Goal: Task Accomplishment & Management: Use online tool/utility

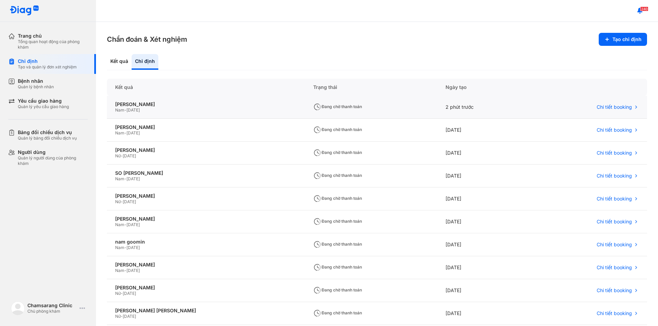
click at [232, 105] on div "[PERSON_NAME] - [DATE]" at bounding box center [206, 107] width 198 height 23
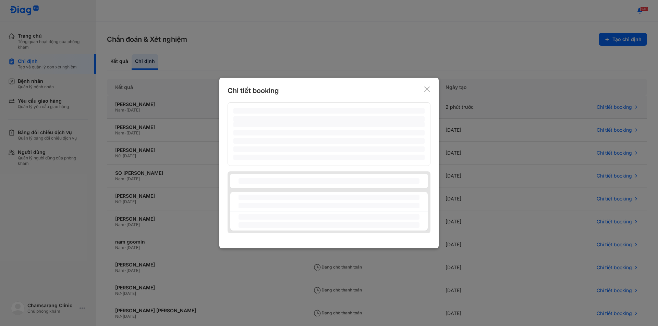
click at [232, 105] on div "‌ ‌ ‌ ‌ ‌ ‌ ‌" at bounding box center [328, 134] width 203 height 64
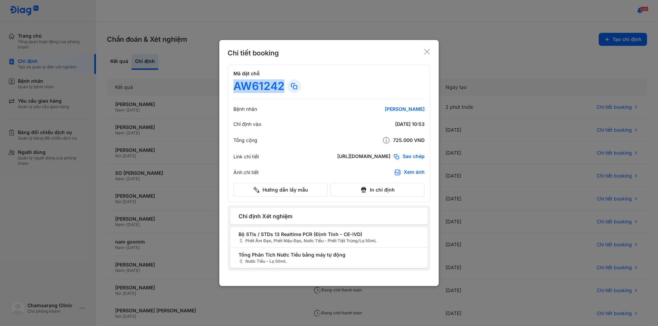
drag, startPoint x: 241, startPoint y: 88, endPoint x: 282, endPoint y: 90, distance: 40.5
click at [282, 90] on div "AW61242" at bounding box center [258, 86] width 51 height 14
copy div "AW61242"
click at [423, 50] on div "Chi tiết booking" at bounding box center [328, 53] width 203 height 10
click at [427, 52] on use at bounding box center [426, 51] width 5 height 5
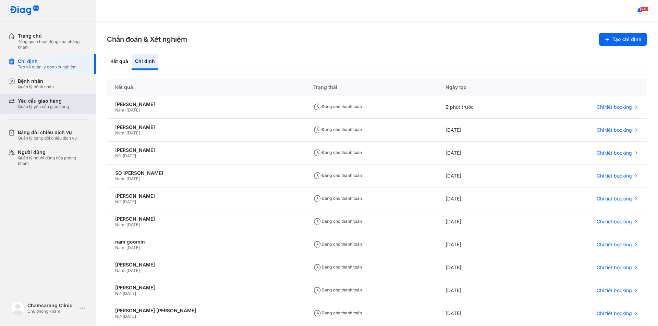
click at [62, 98] on div "Yêu cầu giao hàng" at bounding box center [43, 101] width 51 height 6
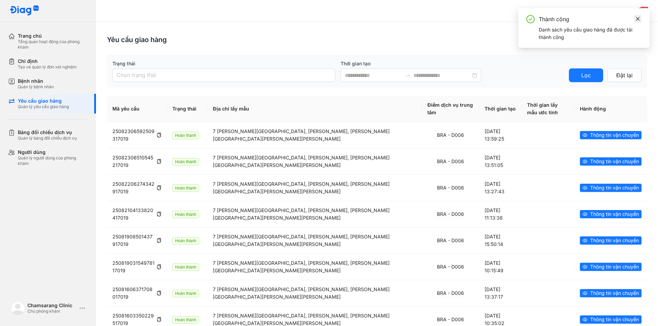
click at [638, 17] on icon "close" at bounding box center [637, 18] width 5 height 5
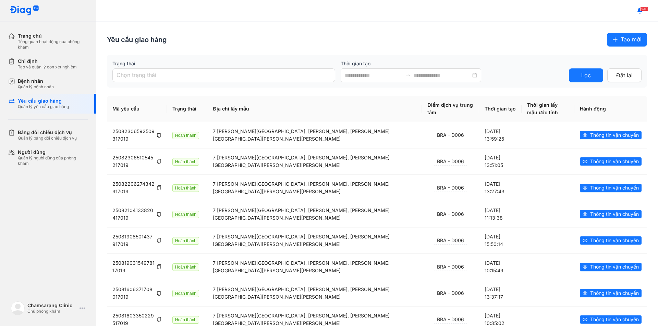
click at [607, 38] on button "Tạo mới" at bounding box center [627, 40] width 40 height 14
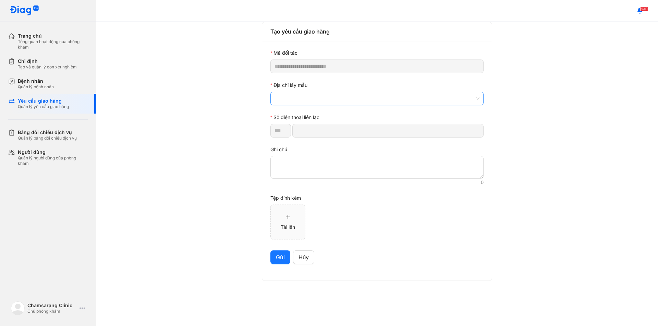
click at [314, 105] on div at bounding box center [376, 99] width 213 height 14
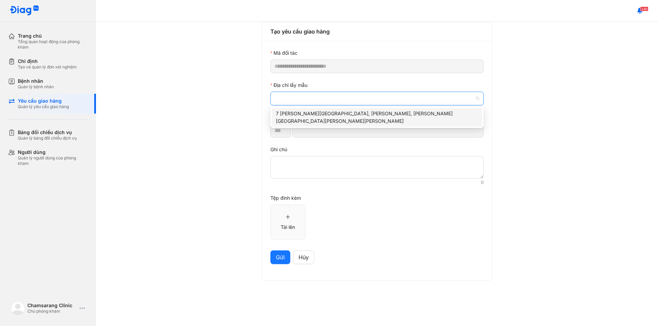
click at [315, 112] on div "7 [PERSON_NAME][GEOGRAPHIC_DATA], [PERSON_NAME], [PERSON_NAME][GEOGRAPHIC_DATA]…" at bounding box center [377, 117] width 202 height 15
type input "*********"
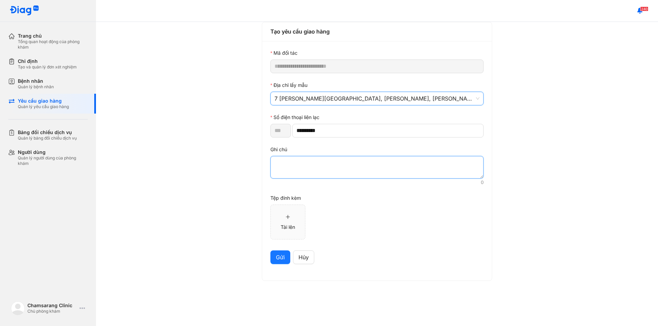
click at [310, 162] on textarea at bounding box center [376, 167] width 213 height 23
paste textarea "*******"
type textarea "*******"
click at [279, 258] on span "Gửi" at bounding box center [280, 257] width 9 height 9
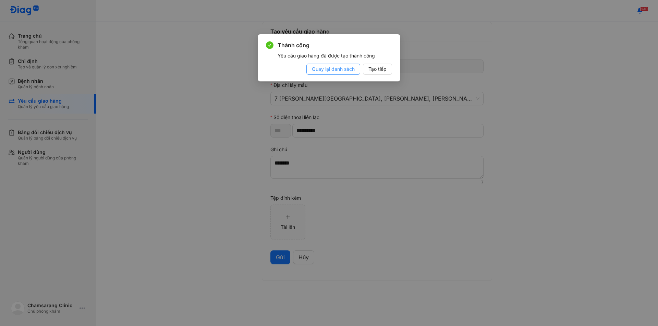
click at [332, 72] on span "Quay lại danh sách" at bounding box center [333, 69] width 43 height 8
